Goal: Task Accomplishment & Management: Use online tool/utility

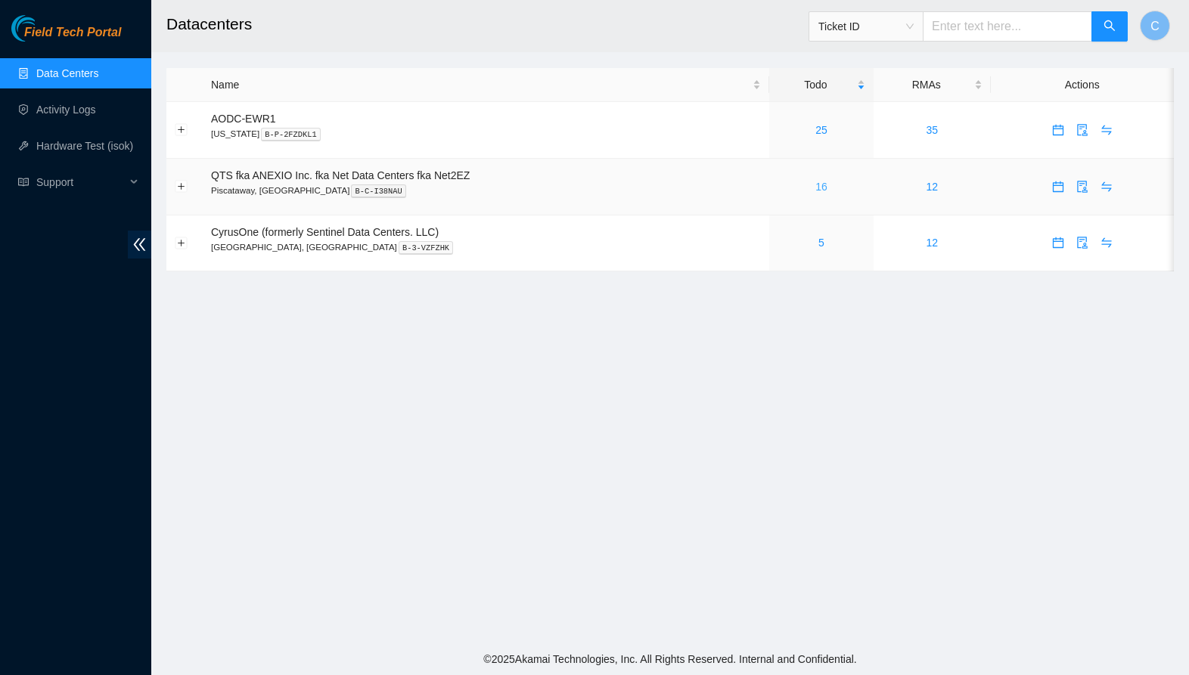
click at [827, 190] on link "16" at bounding box center [821, 187] width 12 height 12
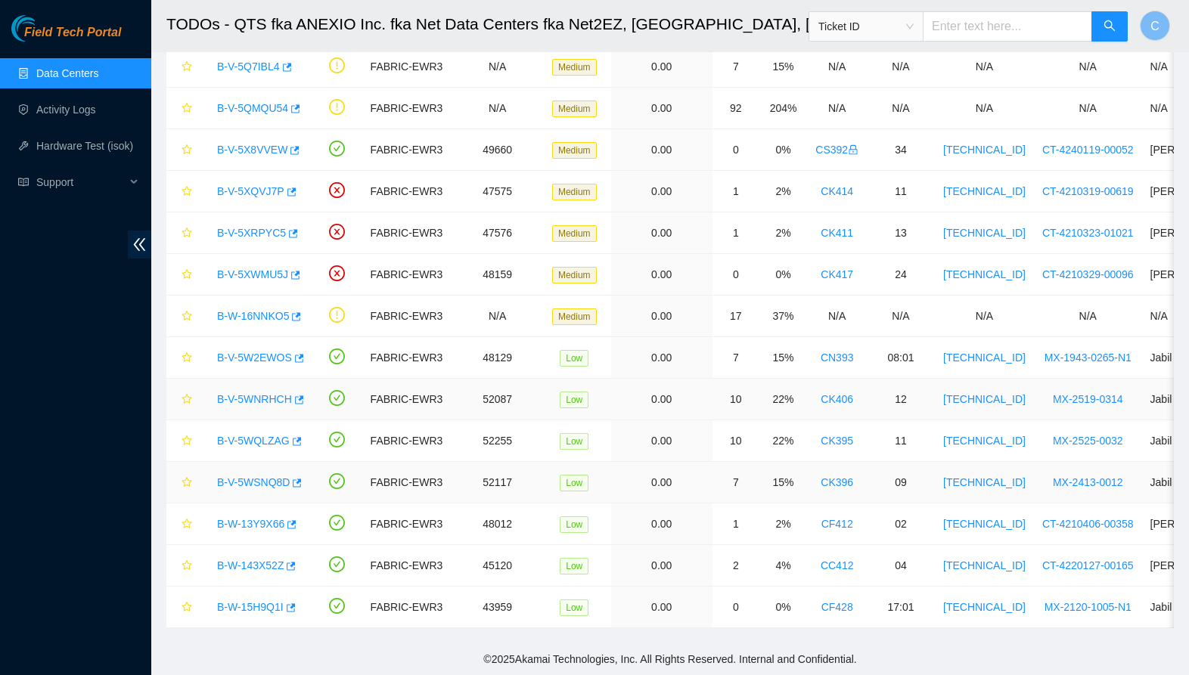
scroll to position [200, 0]
click at [245, 616] on div "B-W-15H9Q1I" at bounding box center [256, 607] width 95 height 24
click at [263, 324] on div "B-W-16NNKO5" at bounding box center [256, 316] width 95 height 24
click at [264, 318] on link "B-W-16NNKO5" at bounding box center [253, 316] width 72 height 12
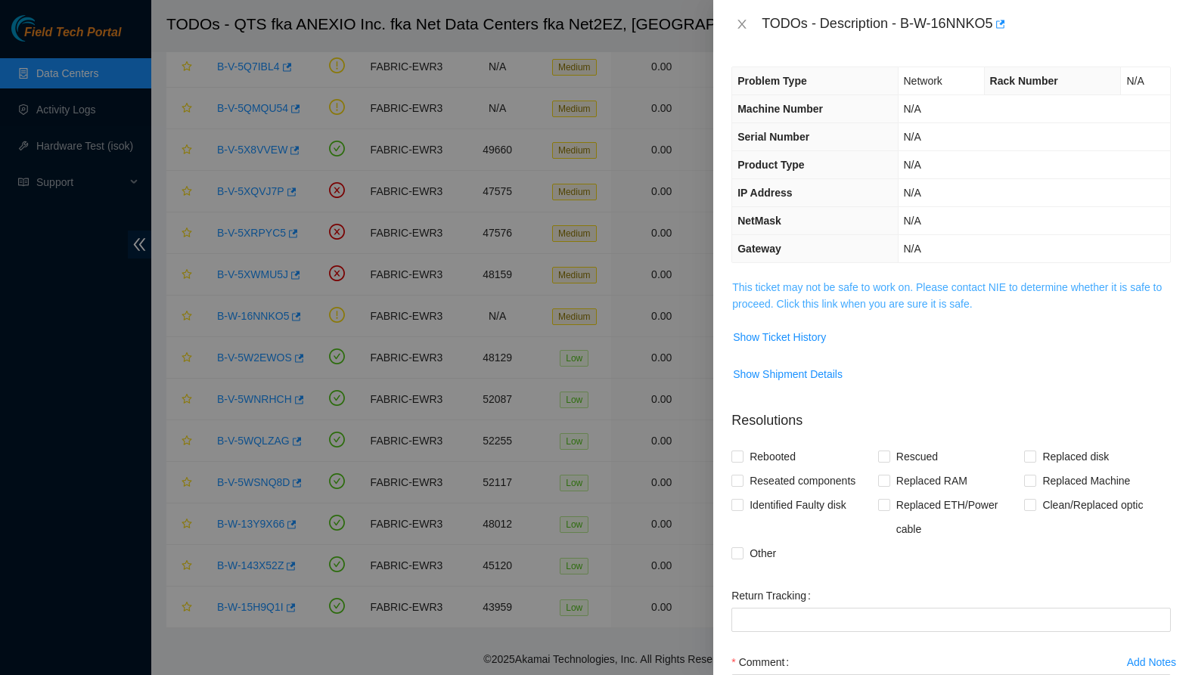
click at [847, 288] on link "This ticket may not be safe to work on. Please contact NIE to determine whether…" at bounding box center [947, 295] width 430 height 29
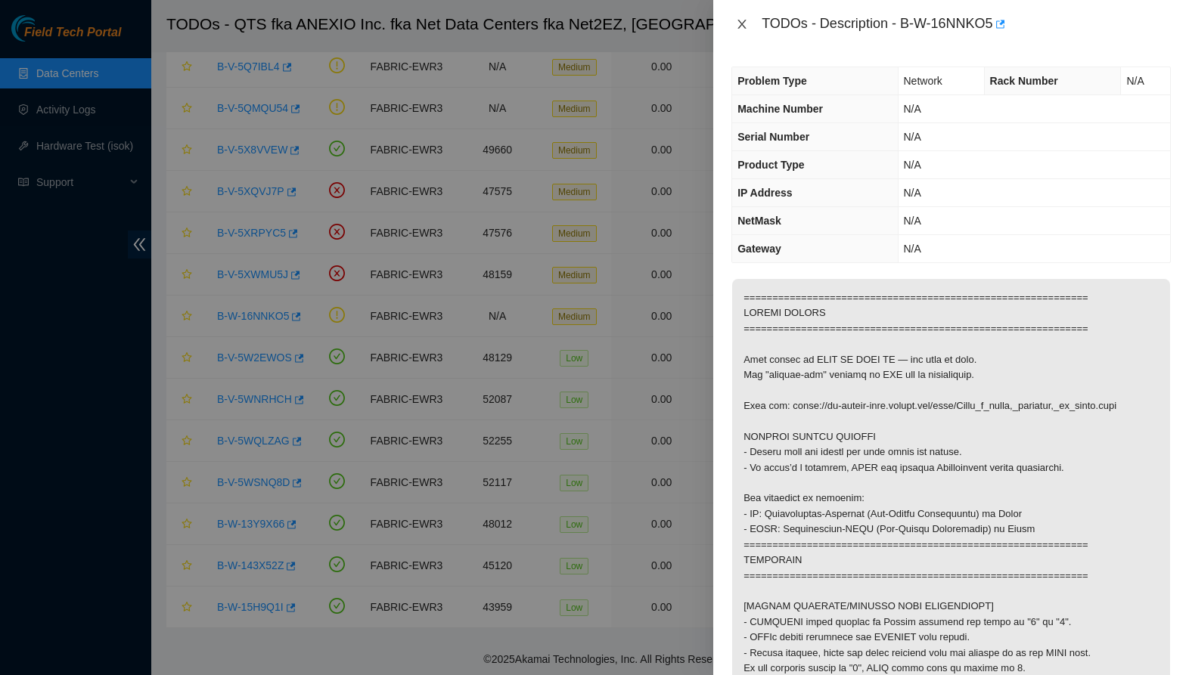
click at [740, 29] on icon "close" at bounding box center [742, 24] width 12 height 12
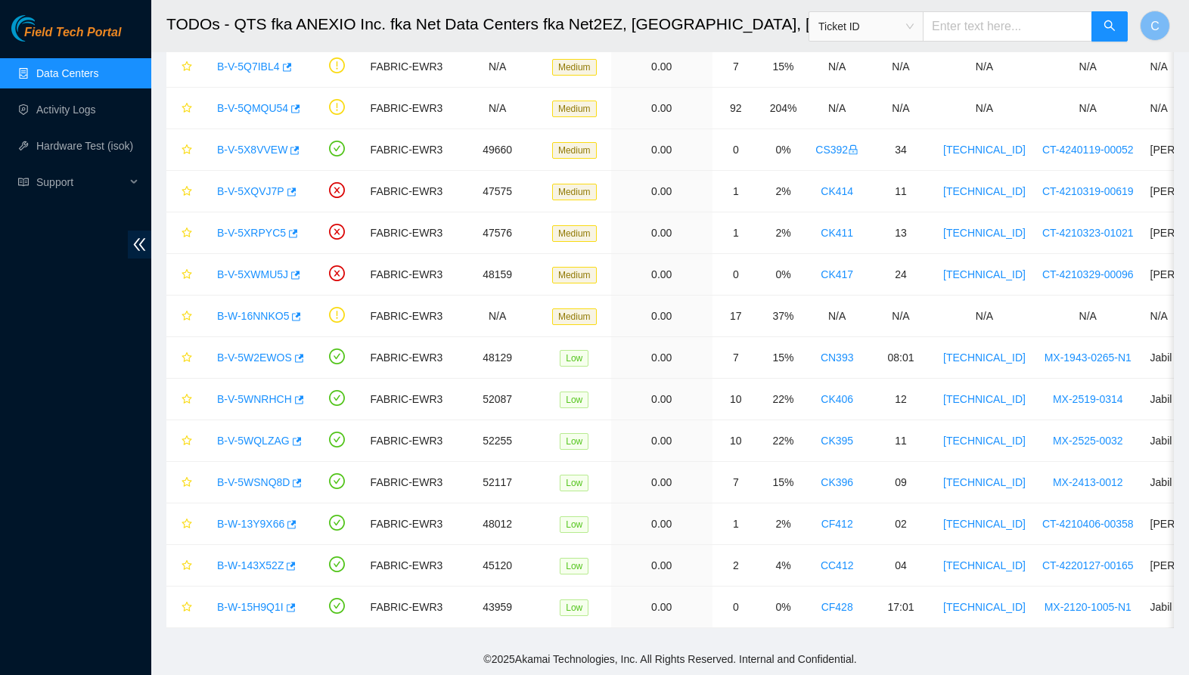
click at [48, 70] on link "Data Centers" at bounding box center [67, 73] width 62 height 12
